Goal: Task Accomplishment & Management: Complete application form

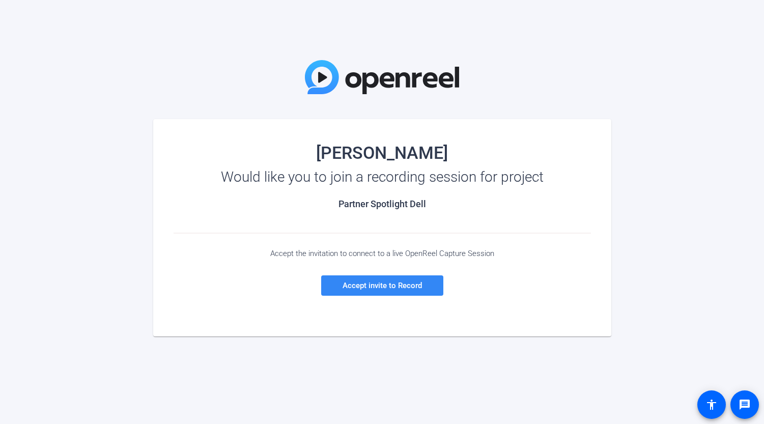
click at [366, 286] on span "Accept invite to Record" at bounding box center [381, 285] width 79 height 9
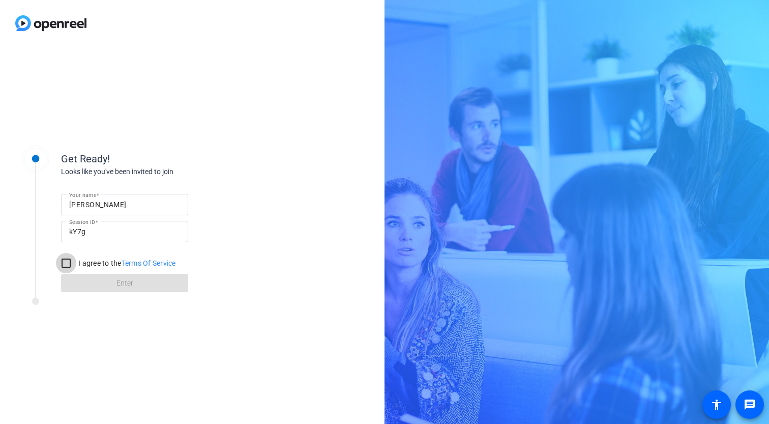
click at [68, 262] on input "I agree to the Terms Of Service" at bounding box center [66, 263] width 20 height 20
checkbox input "true"
click at [110, 287] on span at bounding box center [124, 283] width 127 height 24
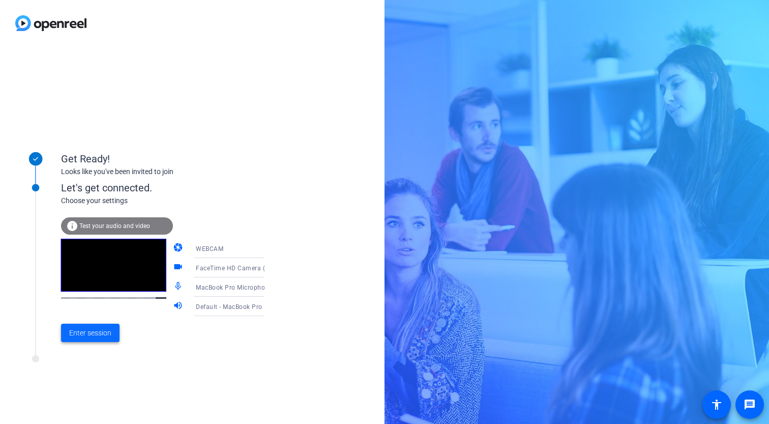
click at [85, 328] on span "Enter session" at bounding box center [90, 333] width 42 height 11
